Goal: Task Accomplishment & Management: Use online tool/utility

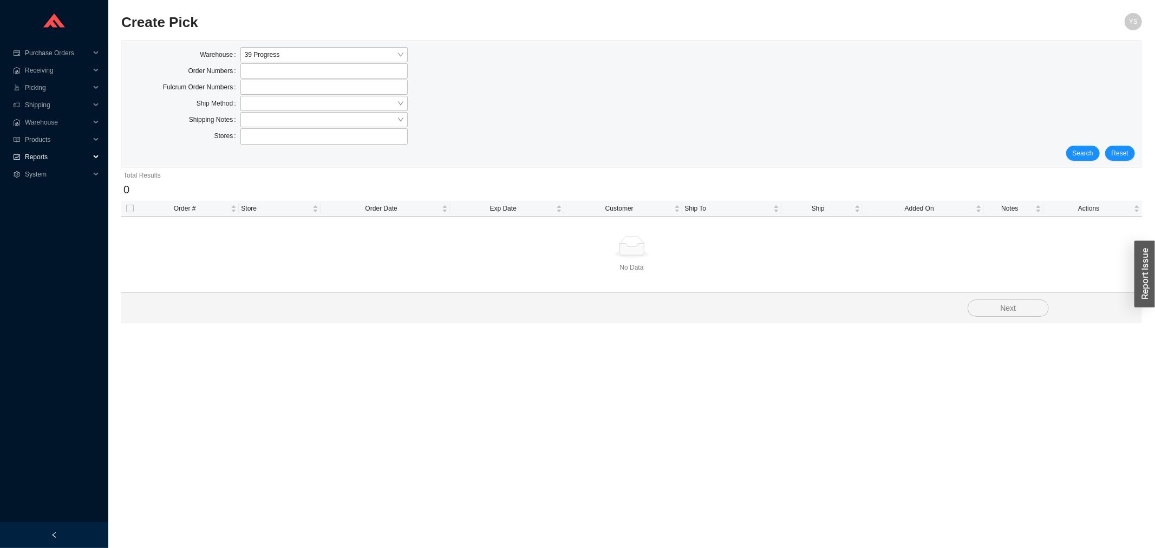
click at [71, 148] on span "Reports" at bounding box center [57, 156] width 65 height 17
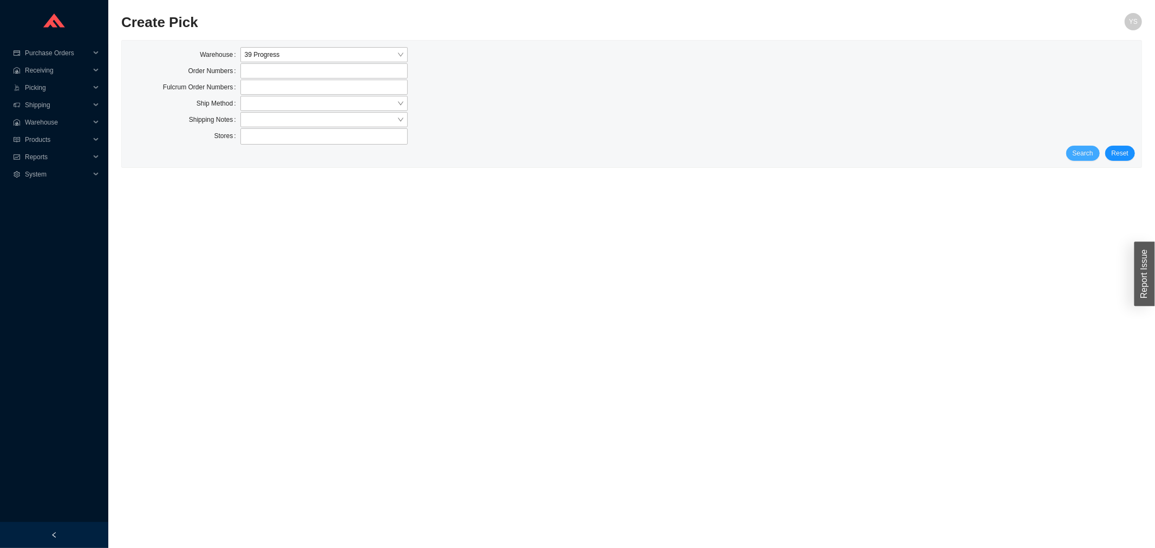
click at [1090, 159] on button "Search" at bounding box center [1083, 153] width 34 height 15
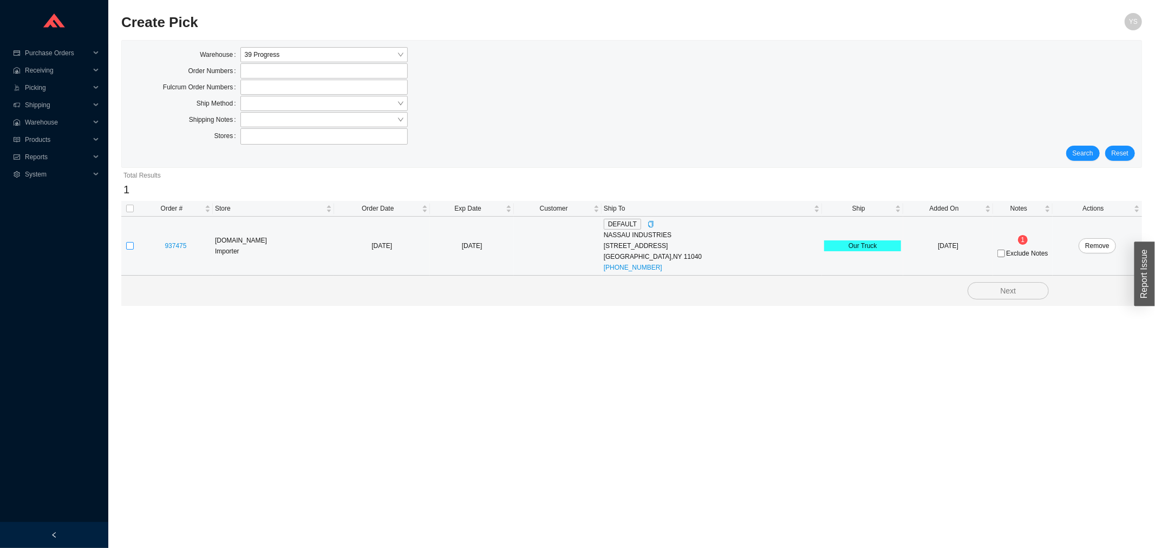
click at [132, 246] on input "checkbox" at bounding box center [130, 246] width 8 height 8
checkbox input "true"
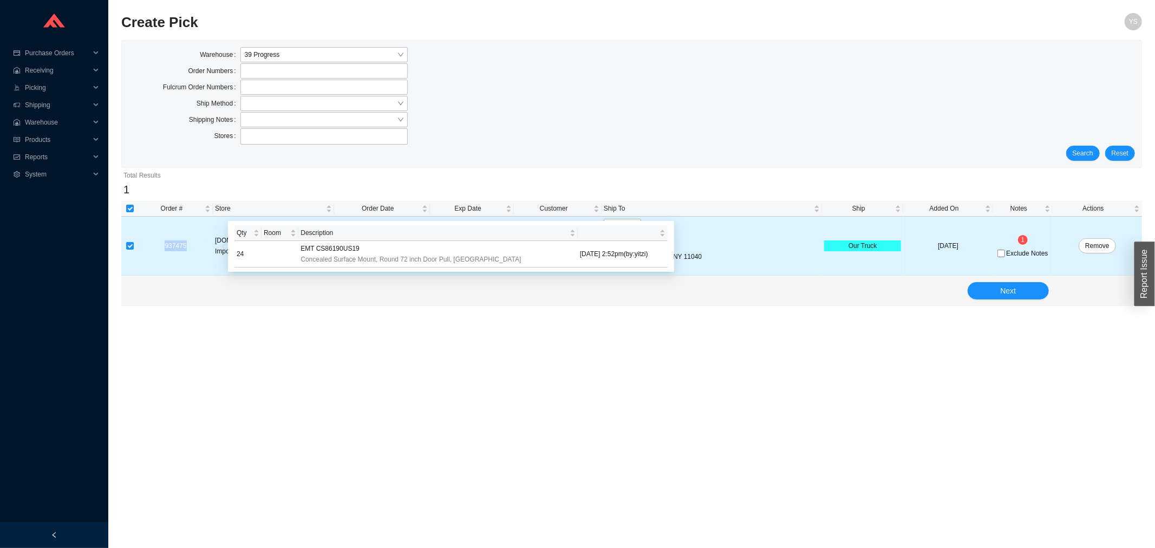
drag, startPoint x: 196, startPoint y: 246, endPoint x: 150, endPoint y: 247, distance: 46.1
click at [150, 247] on div "937475" at bounding box center [176, 245] width 70 height 11
copy link "937475"
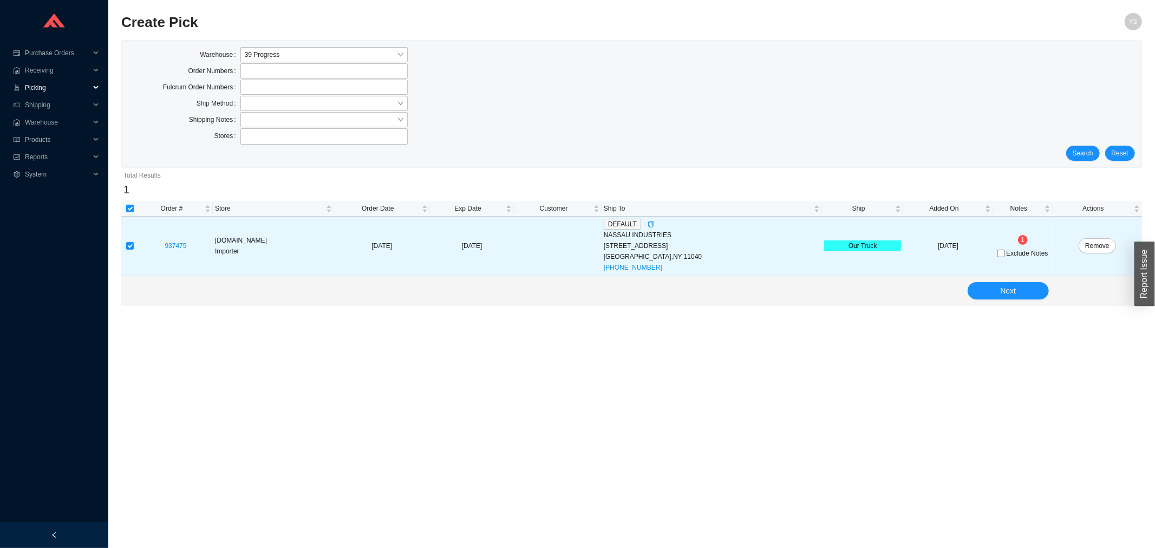
click at [51, 90] on span "Picking" at bounding box center [57, 87] width 65 height 17
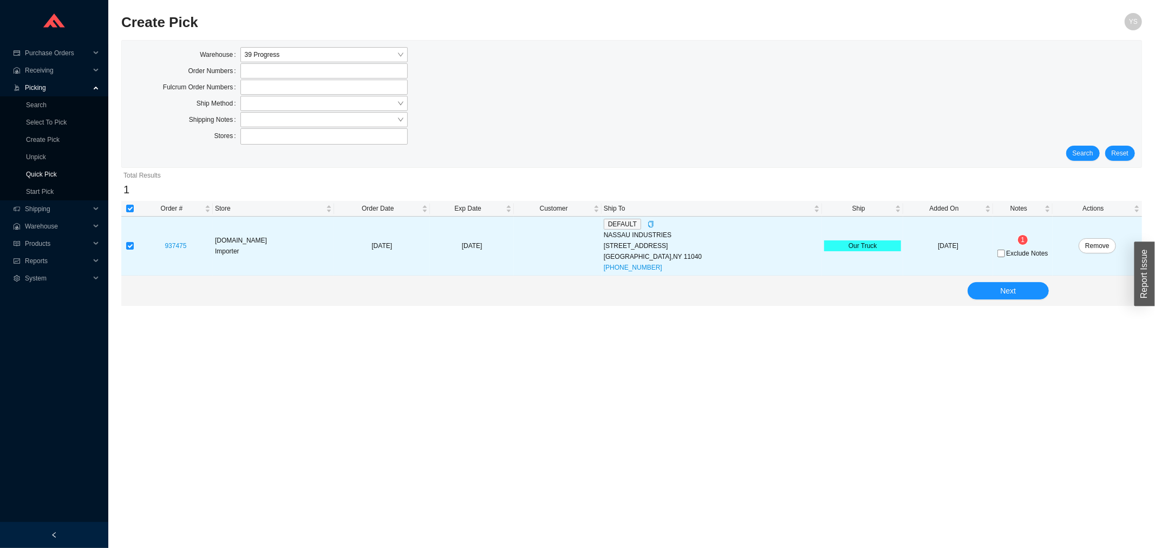
click at [44, 173] on link "Quick Pick" at bounding box center [41, 175] width 31 height 8
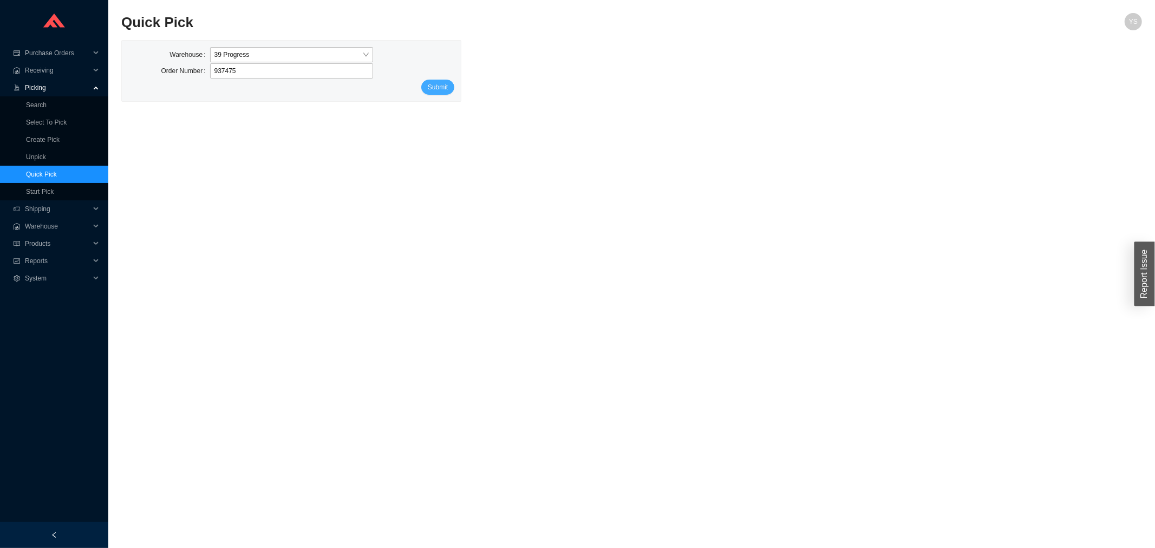
type input "937475"
click at [429, 85] on span "Submit" at bounding box center [438, 87] width 20 height 11
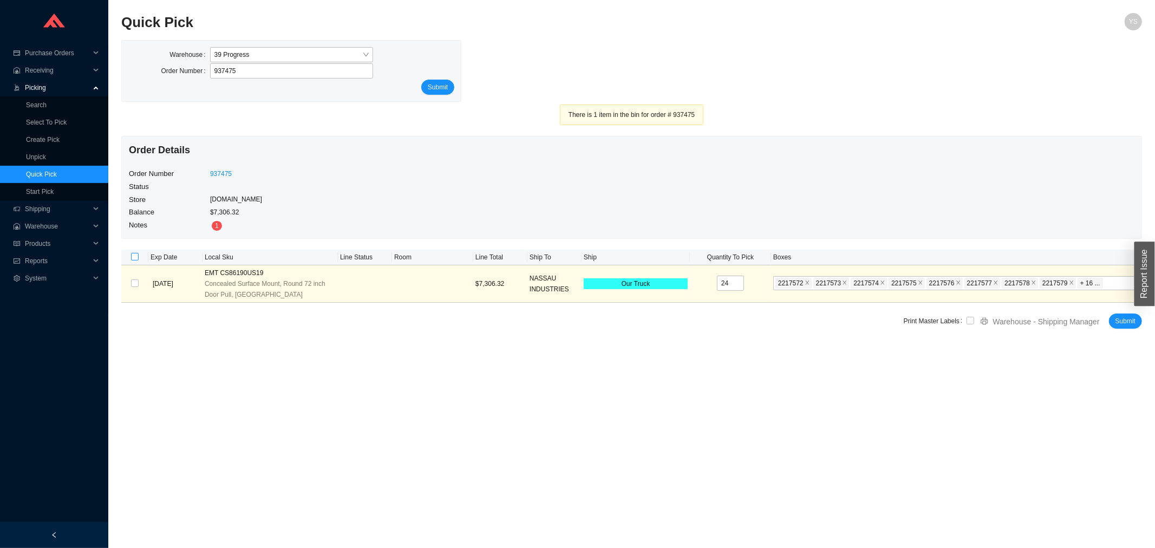
click at [137, 258] on input "checkbox" at bounding box center [135, 257] width 8 height 8
checkbox input "true"
click at [970, 325] on label at bounding box center [971, 321] width 8 height 11
click at [970, 324] on input "checkbox" at bounding box center [971, 321] width 8 height 8
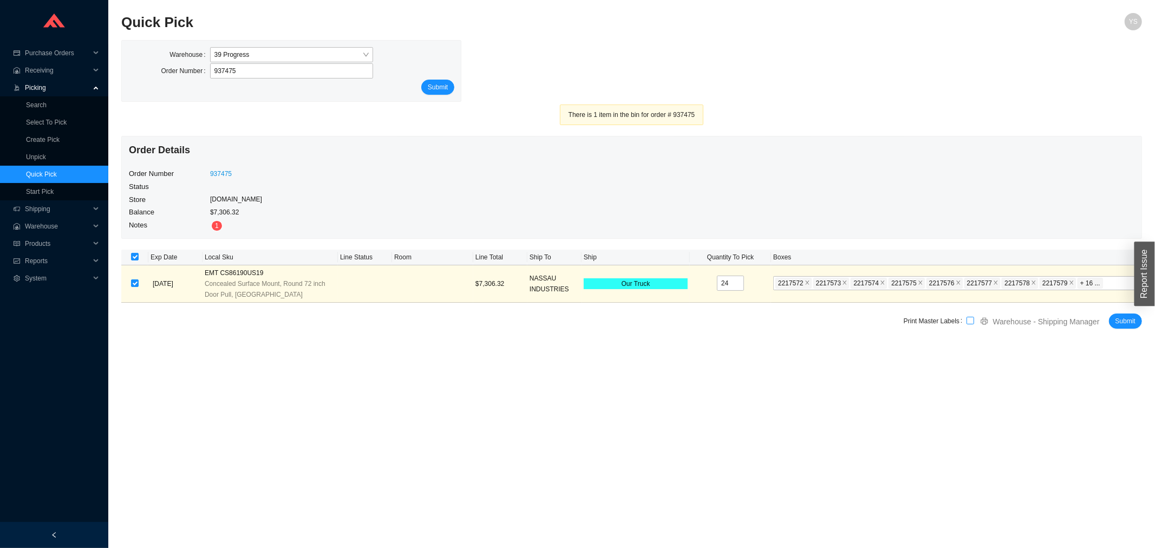
checkbox input "true"
click at [1060, 325] on span "Warehouse - Shipping Manager" at bounding box center [1046, 322] width 107 height 12
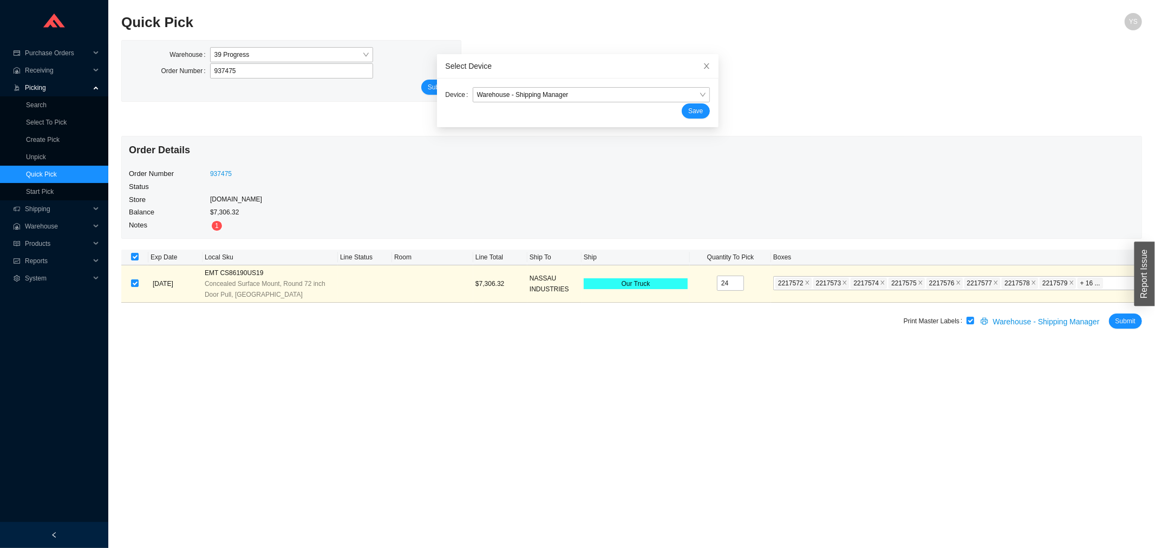
click at [538, 80] on div "Device Warehouse - Shipping Manager Save" at bounding box center [578, 103] width 282 height 49
click at [526, 97] on span "Warehouse - Shipping Manager" at bounding box center [591, 95] width 229 height 14
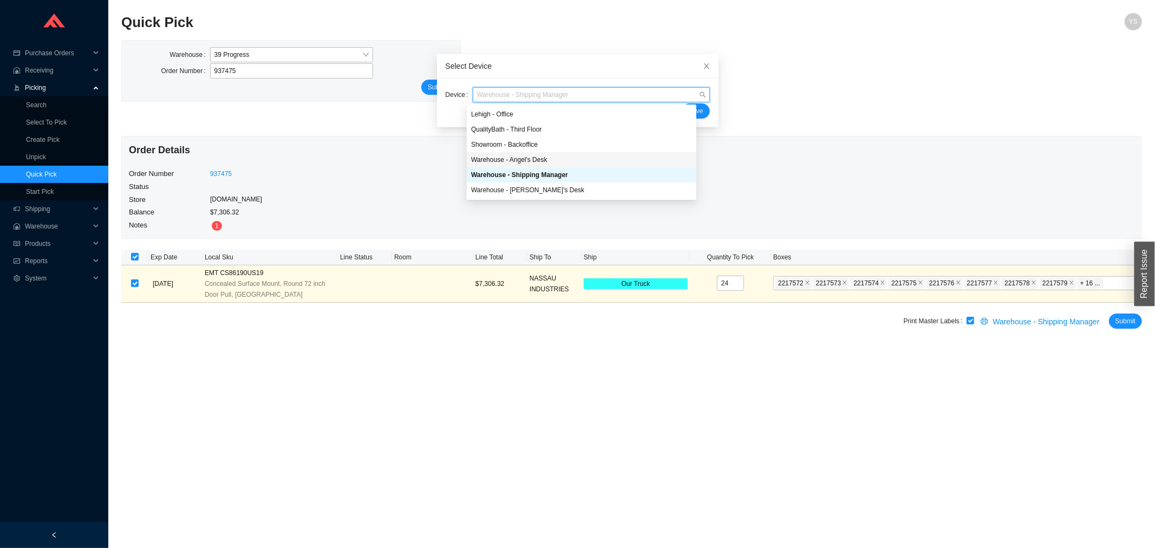
click at [505, 158] on div "Warehouse - Angel's Desk" at bounding box center [581, 160] width 221 height 10
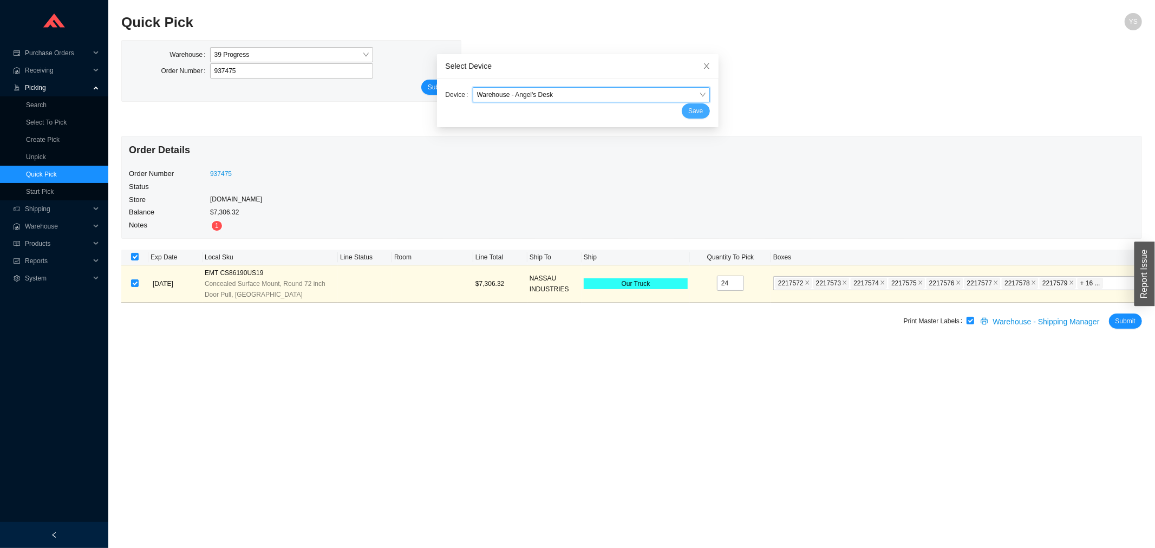
click at [688, 114] on span "Save" at bounding box center [695, 111] width 15 height 11
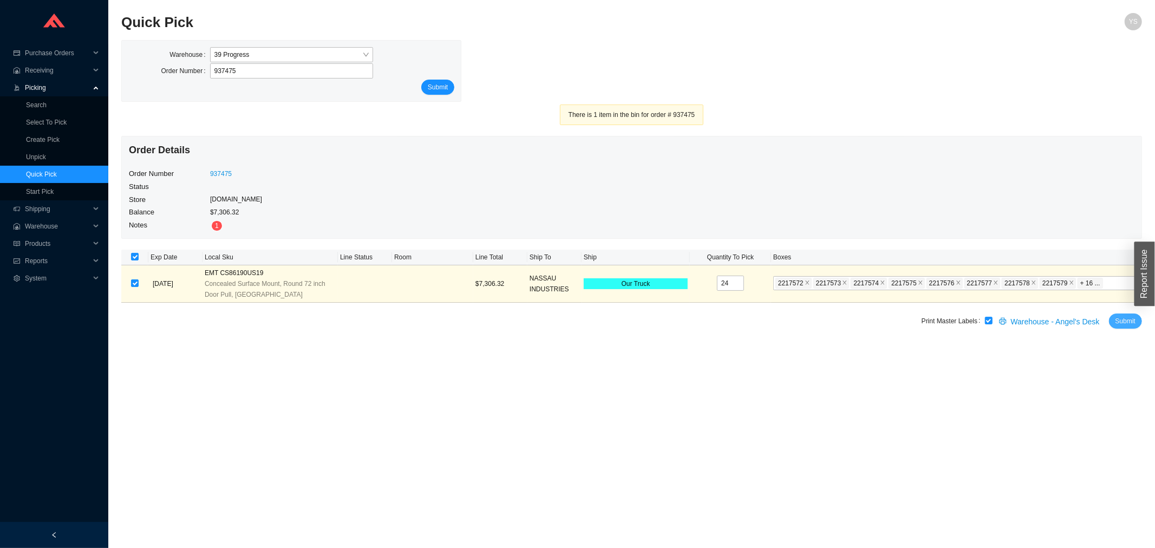
click at [1116, 322] on span "Submit" at bounding box center [1125, 321] width 20 height 11
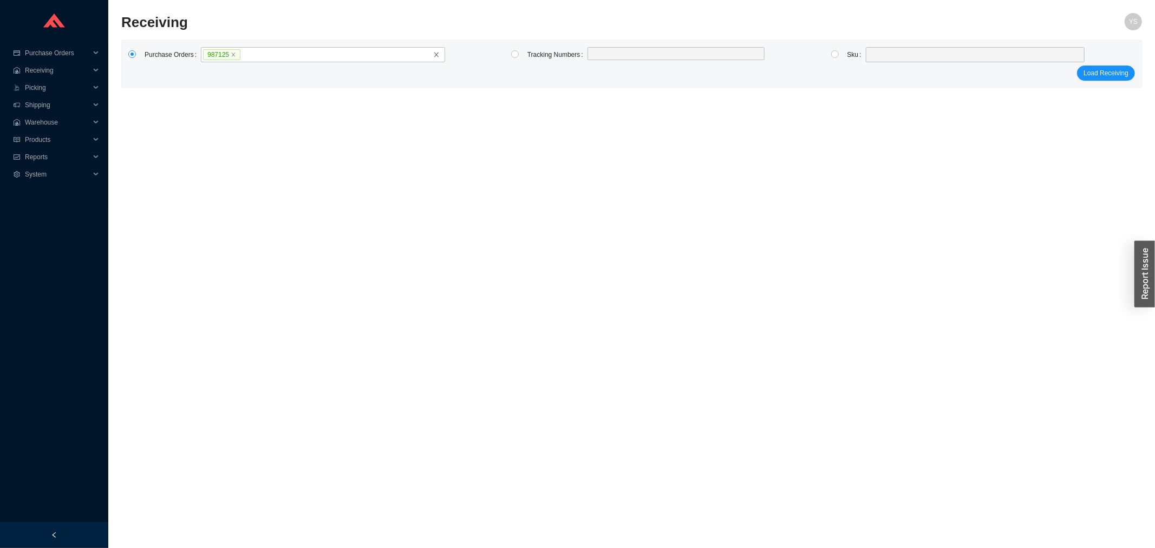
click button "Load Receiving" at bounding box center [1106, 73] width 58 height 15
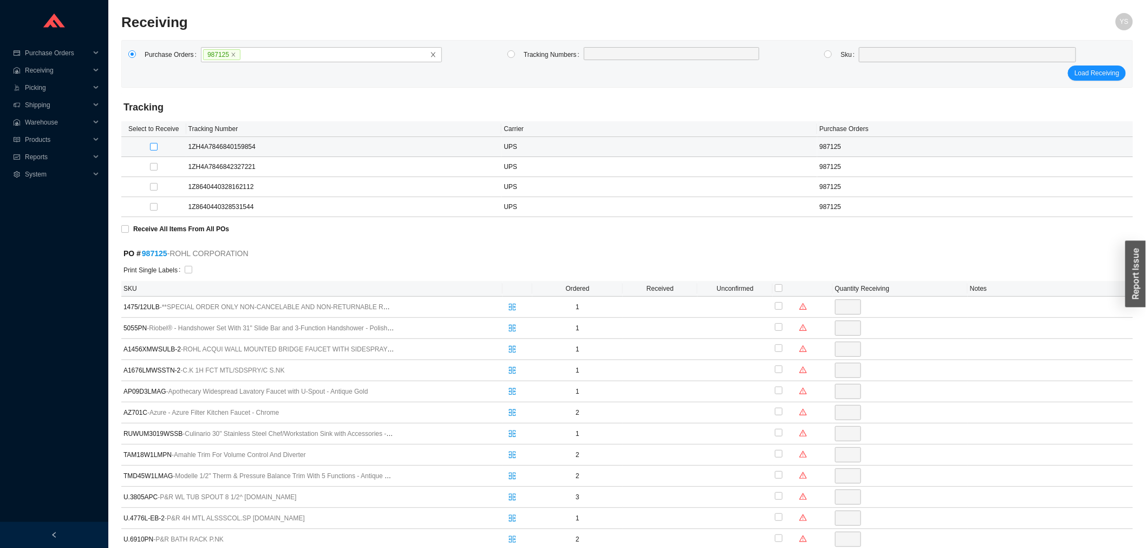
click at [151, 144] on input "checkbox" at bounding box center [154, 147] width 8 height 8
checkbox input "true"
type input "1"
click at [153, 167] on input "checkbox" at bounding box center [154, 167] width 8 height 8
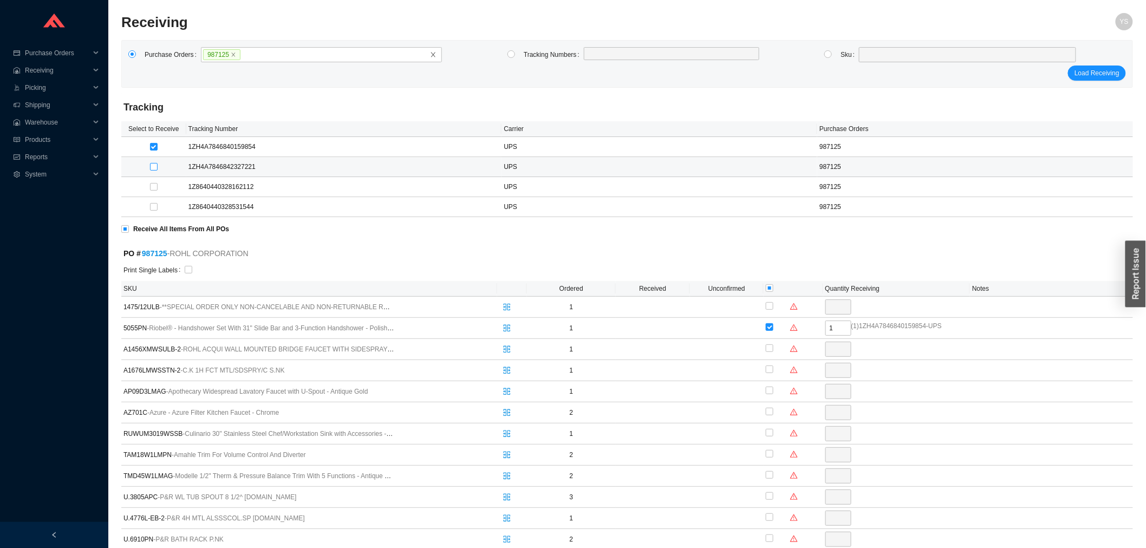
checkbox input "true"
type input "2"
click at [153, 184] on input "checkbox" at bounding box center [154, 187] width 8 height 8
checkbox input "true"
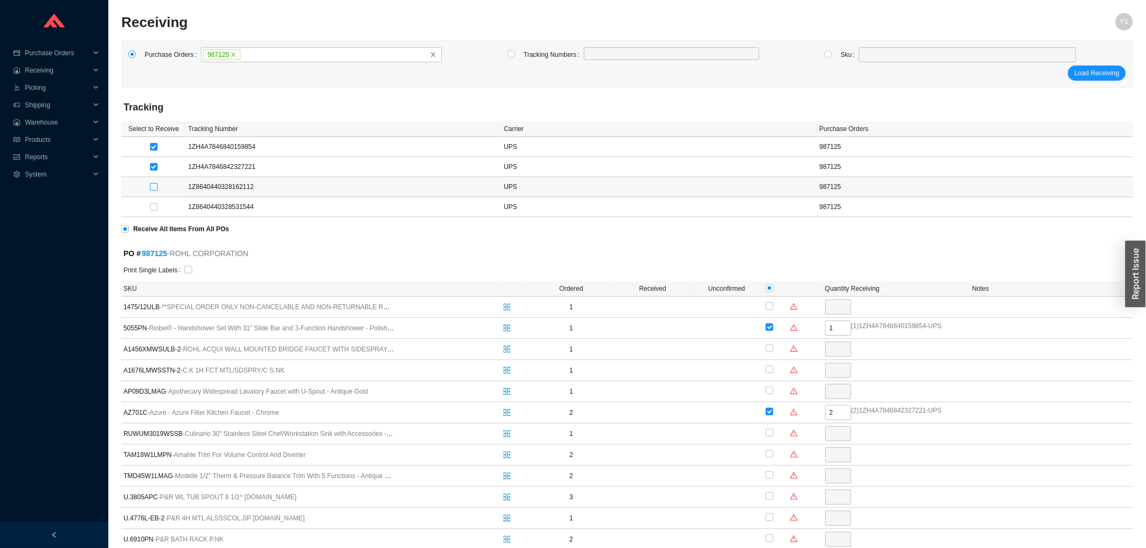
checkbox input "true"
type input "1"
checkbox input "true"
type input "2"
click at [153, 202] on label at bounding box center [154, 206] width 8 height 11
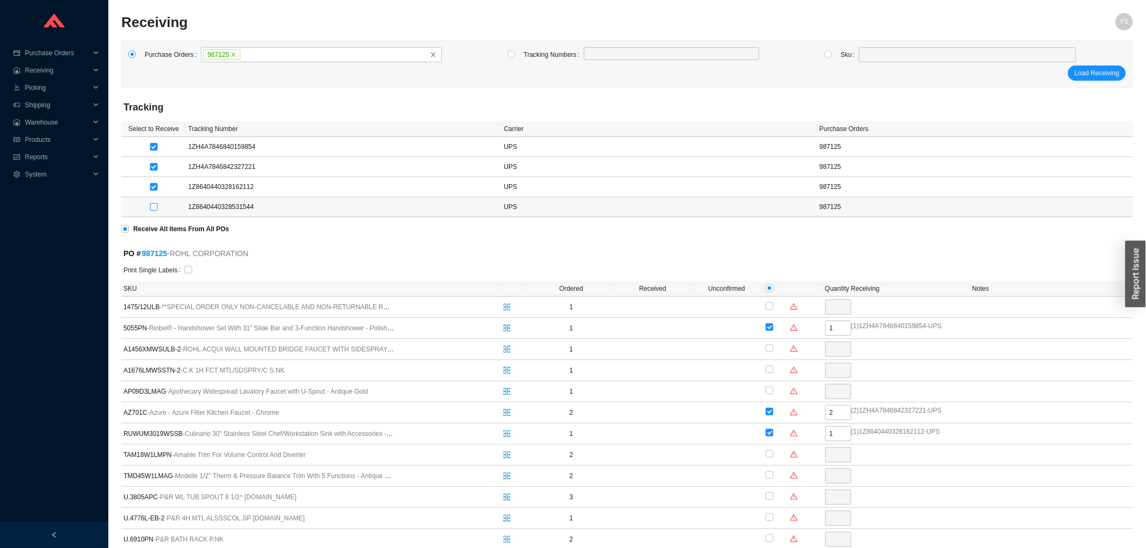
click at [153, 203] on input "checkbox" at bounding box center [154, 207] width 8 height 8
checkbox input "true"
type input "1"
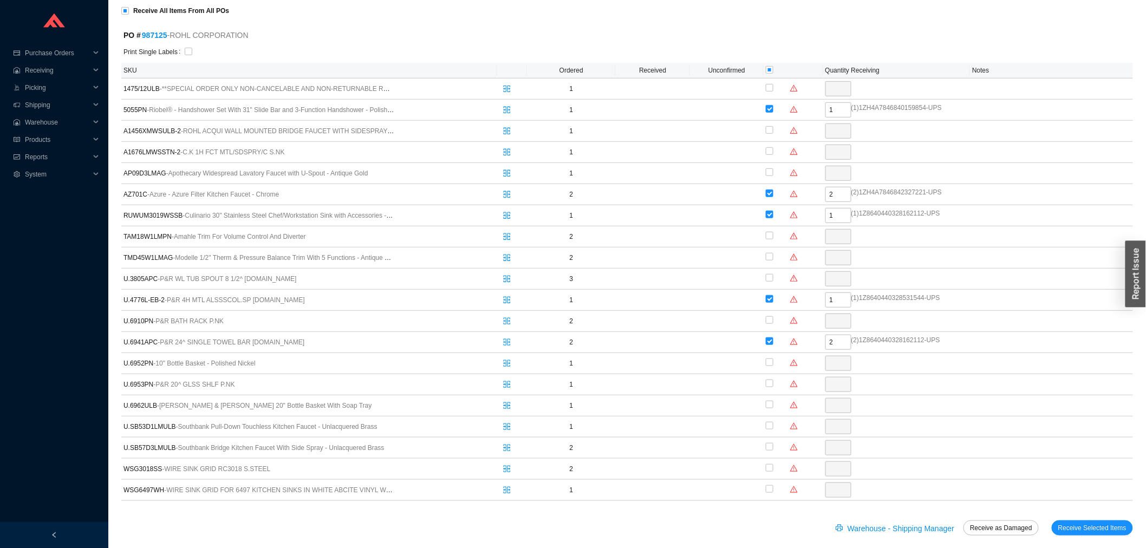
scroll to position [230, 0]
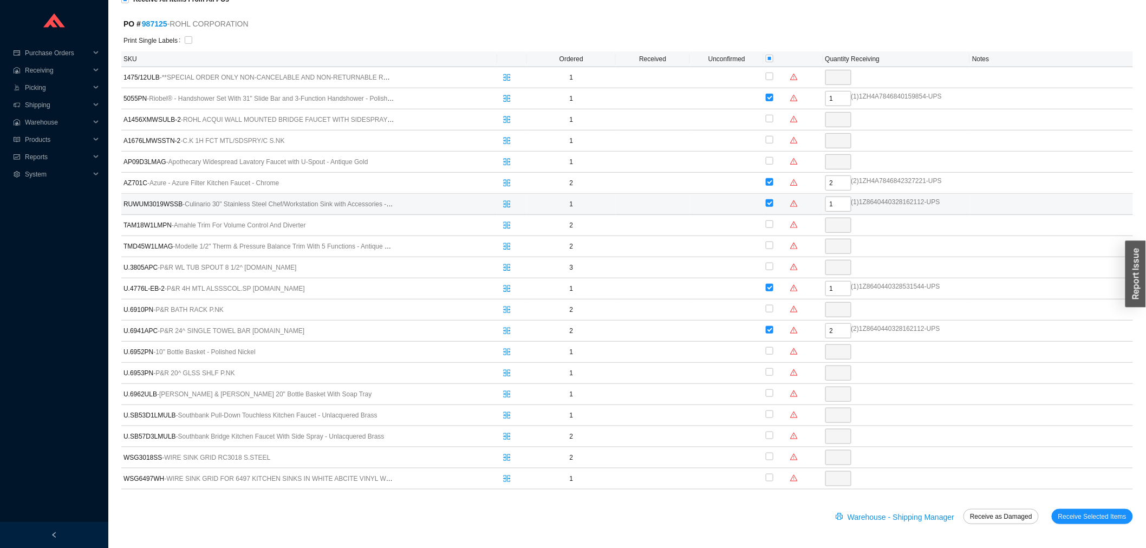
click at [917, 202] on span "( 1 ) 1Z8640440328162112 - UPS" at bounding box center [895, 204] width 89 height 15
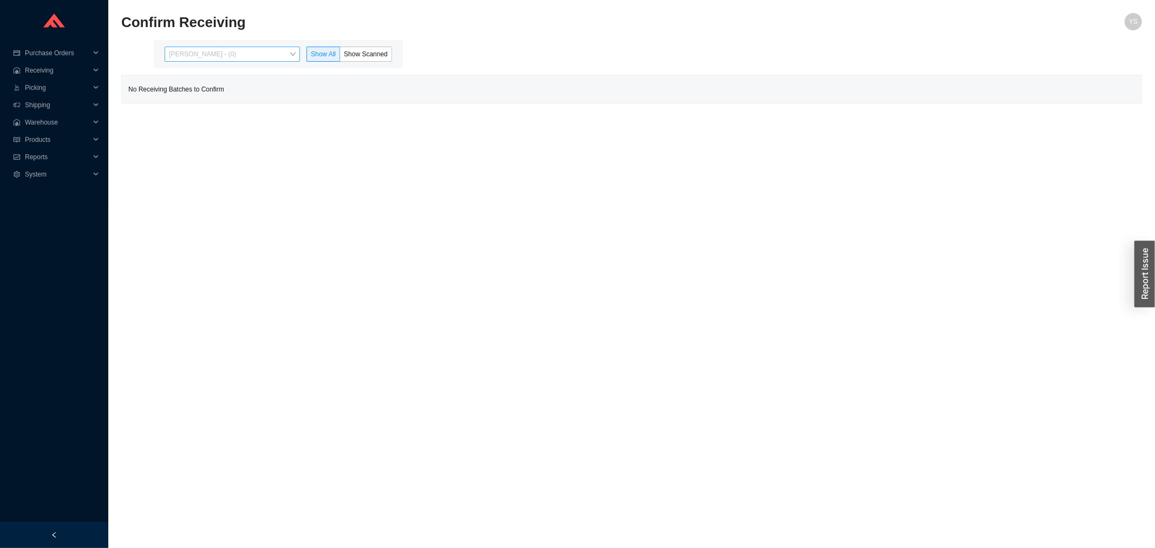
click at [235, 57] on span "[PERSON_NAME] - (0)" at bounding box center [232, 54] width 127 height 14
click at [208, 61] on span "[PERSON_NAME] - (0)" at bounding box center [232, 54] width 127 height 14
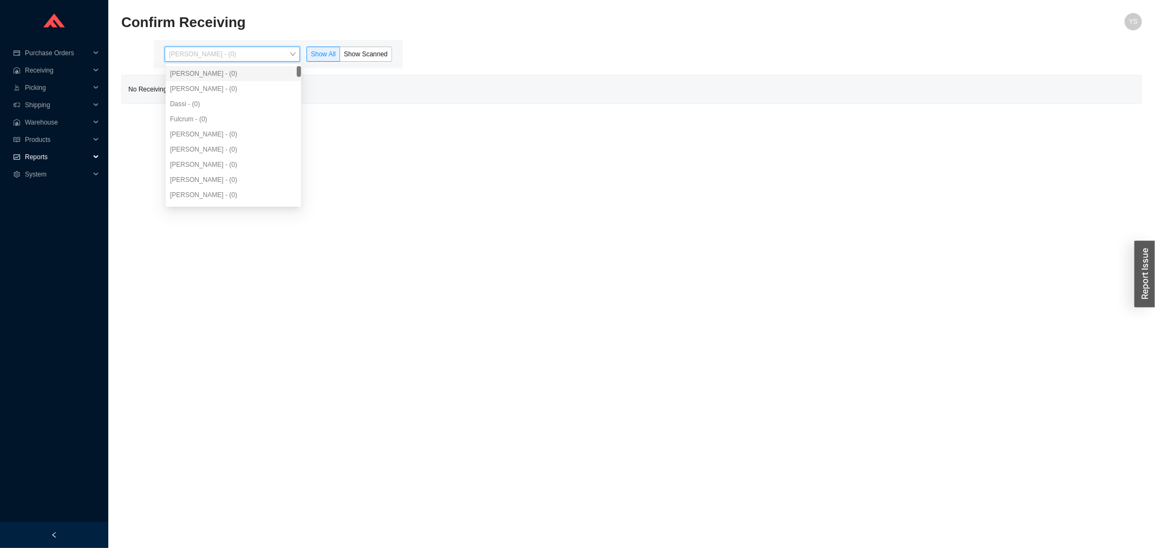
click at [36, 157] on span "Reports" at bounding box center [57, 156] width 65 height 17
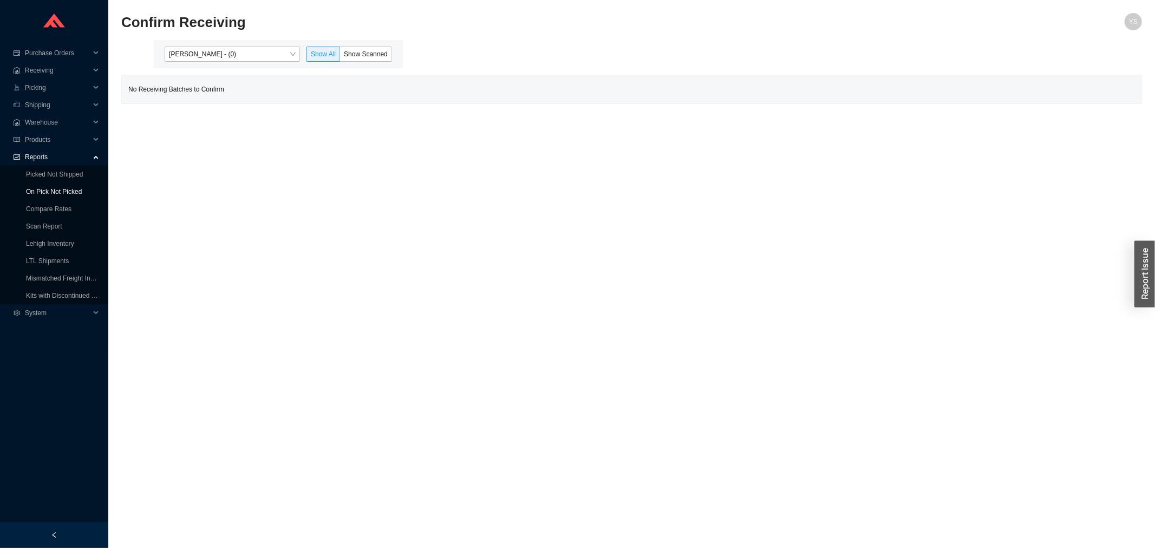
click at [42, 192] on link "On Pick Not Picked" at bounding box center [54, 192] width 56 height 8
